Goal: Task Accomplishment & Management: Manage account settings

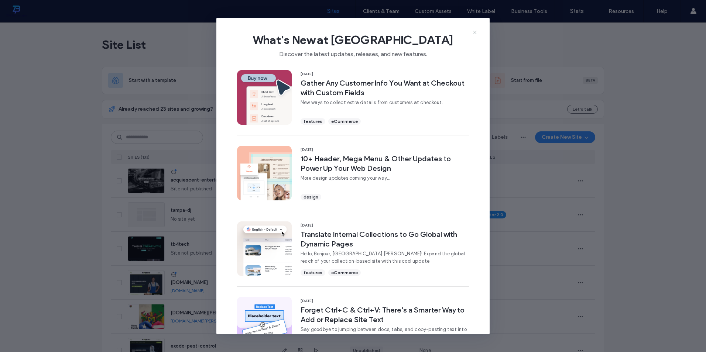
click at [475, 31] on icon at bounding box center [475, 33] width 6 height 6
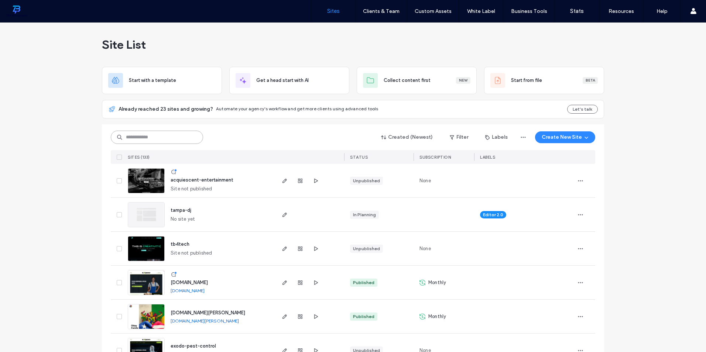
click at [173, 136] on input at bounding box center [157, 137] width 92 height 13
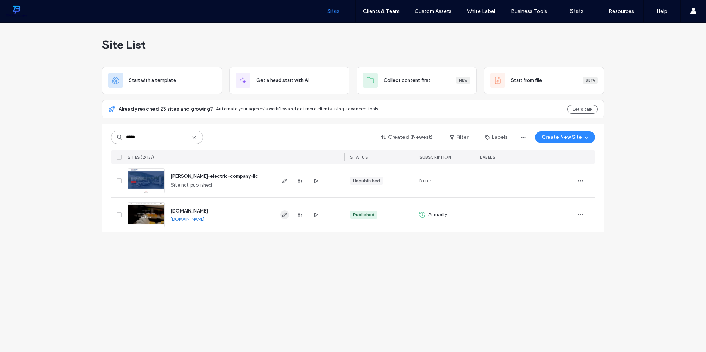
type input "*****"
click at [288, 217] on span "button" at bounding box center [284, 215] width 9 height 9
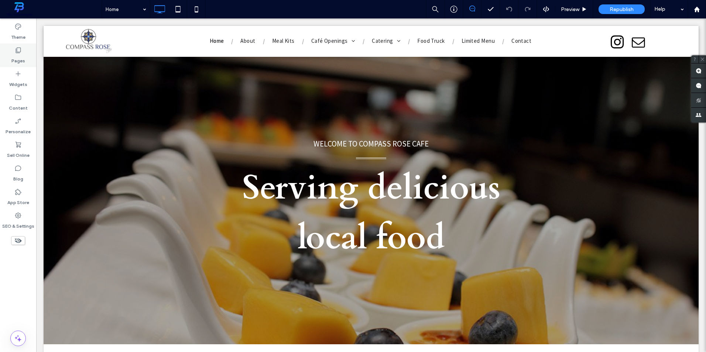
click at [23, 58] on label "Pages" at bounding box center [18, 59] width 14 height 10
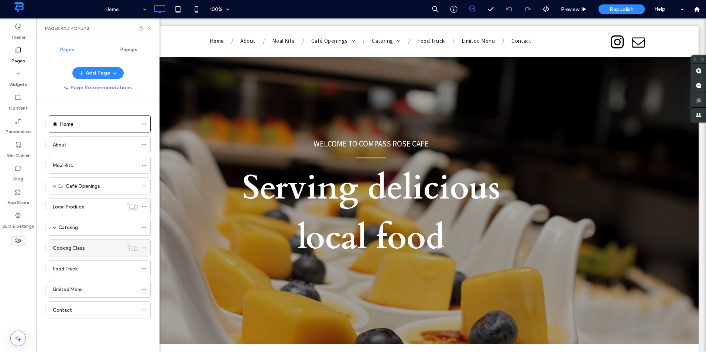
click at [116, 248] on div "Cooking Class" at bounding box center [88, 249] width 71 height 8
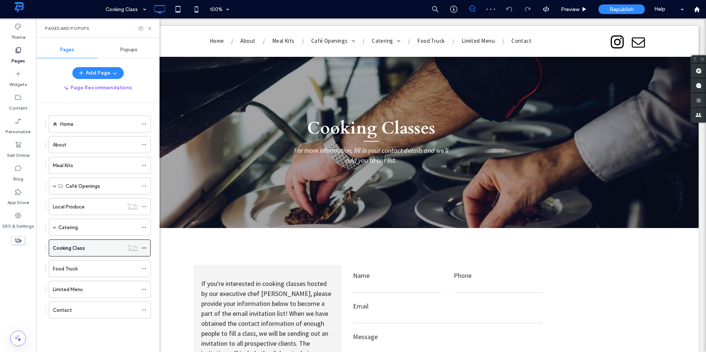
click at [145, 248] on icon at bounding box center [144, 248] width 5 height 5
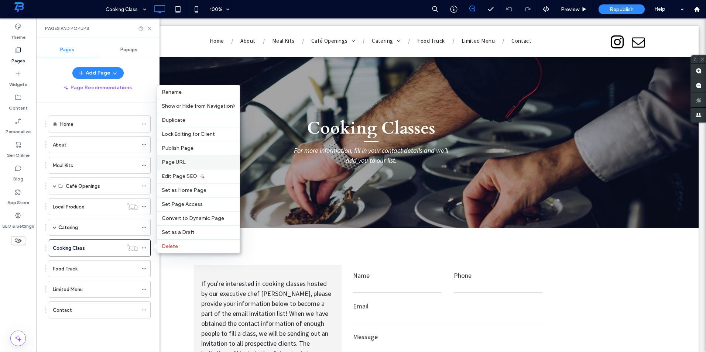
click at [179, 162] on span "Page URL" at bounding box center [174, 162] width 24 height 6
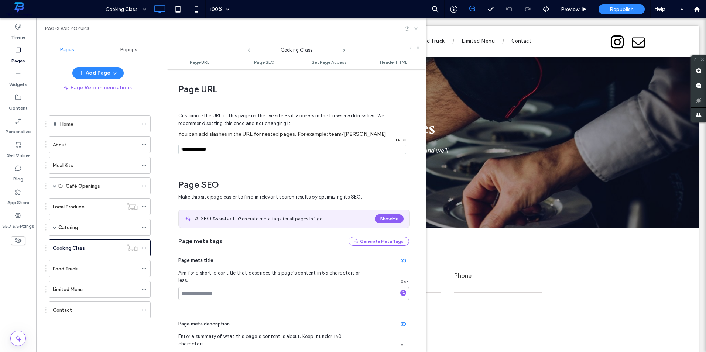
scroll to position [4, 0]
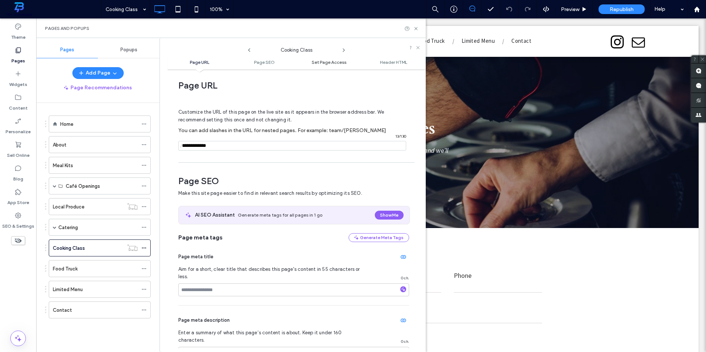
click at [326, 63] on span "Set Page Access" at bounding box center [329, 62] width 35 height 6
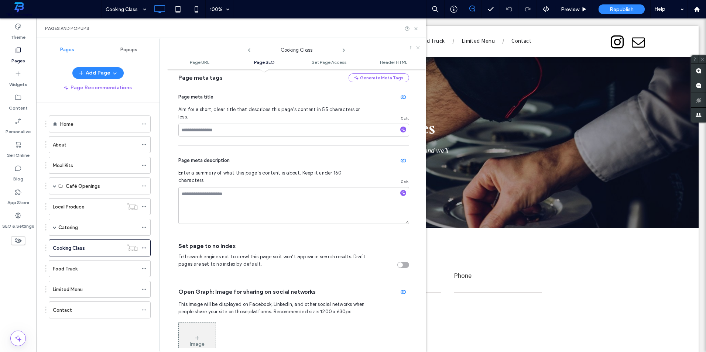
scroll to position [146, 0]
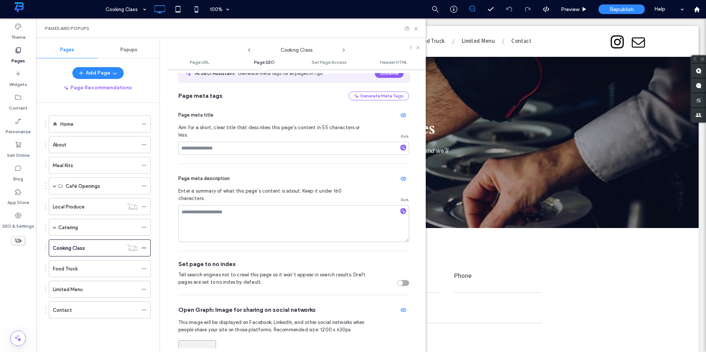
click at [402, 280] on div "toggle" at bounding box center [404, 283] width 12 height 6
click at [98, 209] on div "Local Produce" at bounding box center [88, 207] width 71 height 8
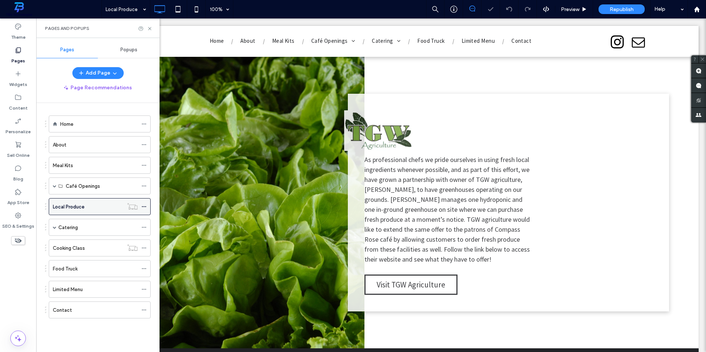
click at [143, 207] on icon at bounding box center [144, 206] width 5 height 5
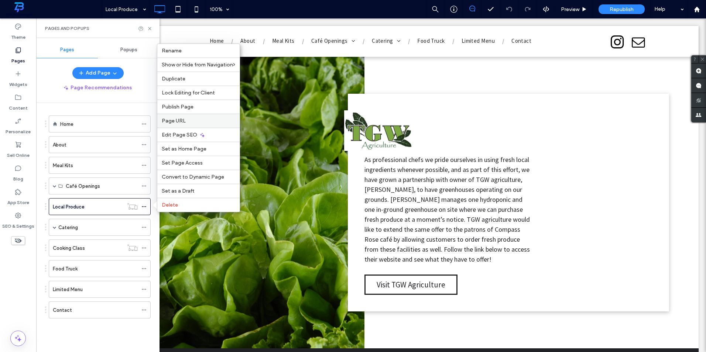
click at [202, 119] on label "Page URL" at bounding box center [199, 121] width 74 height 6
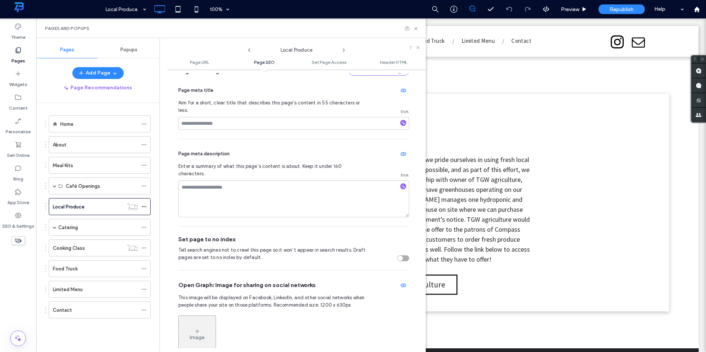
scroll to position [188, 0]
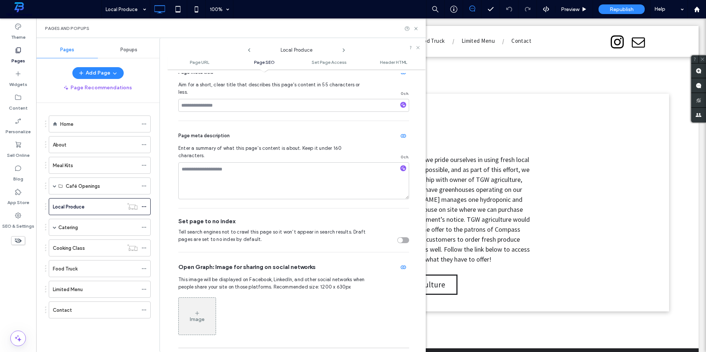
click at [402, 238] on div "toggle" at bounding box center [404, 241] width 12 height 6
click at [417, 30] on icon at bounding box center [416, 29] width 6 height 6
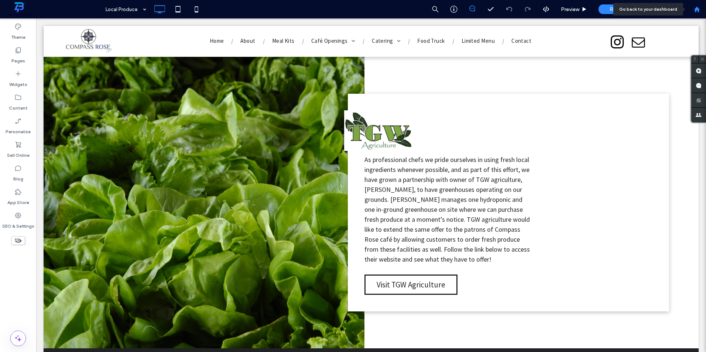
click at [698, 13] on div at bounding box center [697, 9] width 18 height 18
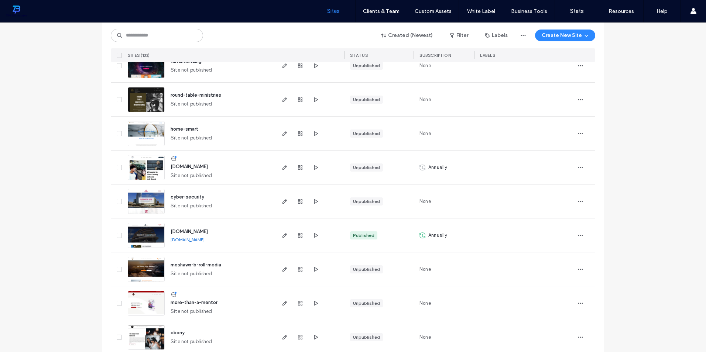
scroll to position [2388, 0]
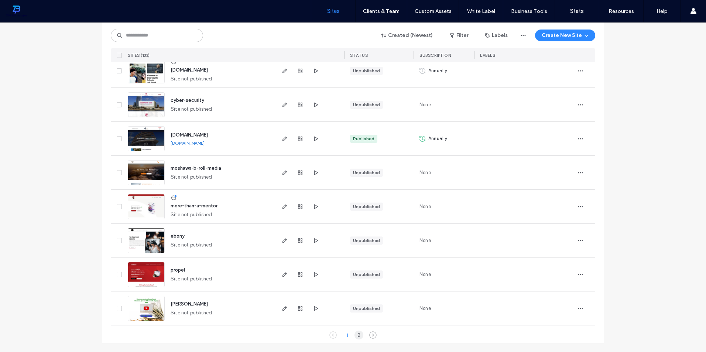
click at [357, 333] on div "2" at bounding box center [359, 335] width 9 height 9
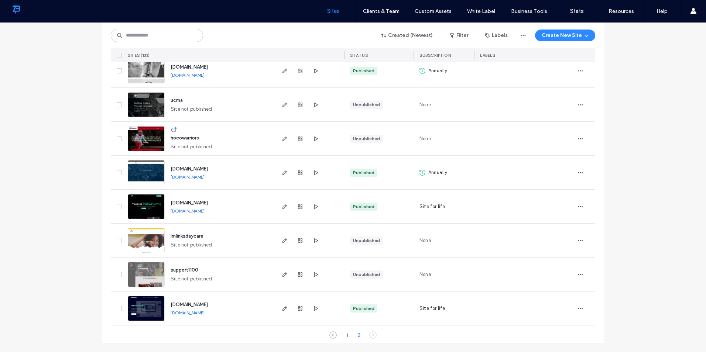
scroll to position [1810, 0]
click at [194, 211] on link "www.tb4tech.com" at bounding box center [188, 211] width 34 height 6
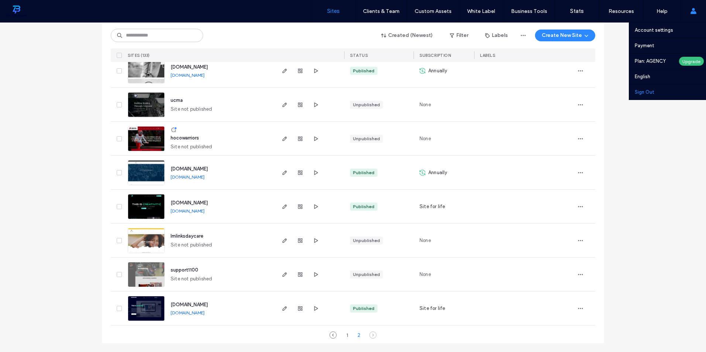
click at [651, 90] on label "Sign Out" at bounding box center [645, 92] width 20 height 6
